Goal: Navigation & Orientation: Find specific page/section

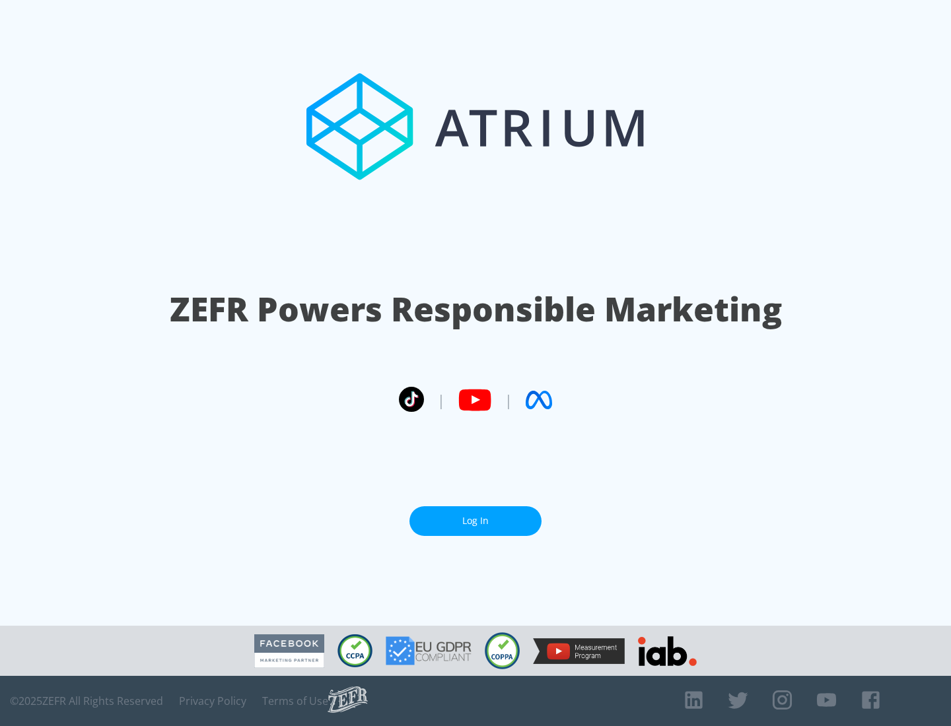
click at [476, 521] on link "Log In" at bounding box center [475, 522] width 132 height 30
